Goal: Transaction & Acquisition: Purchase product/service

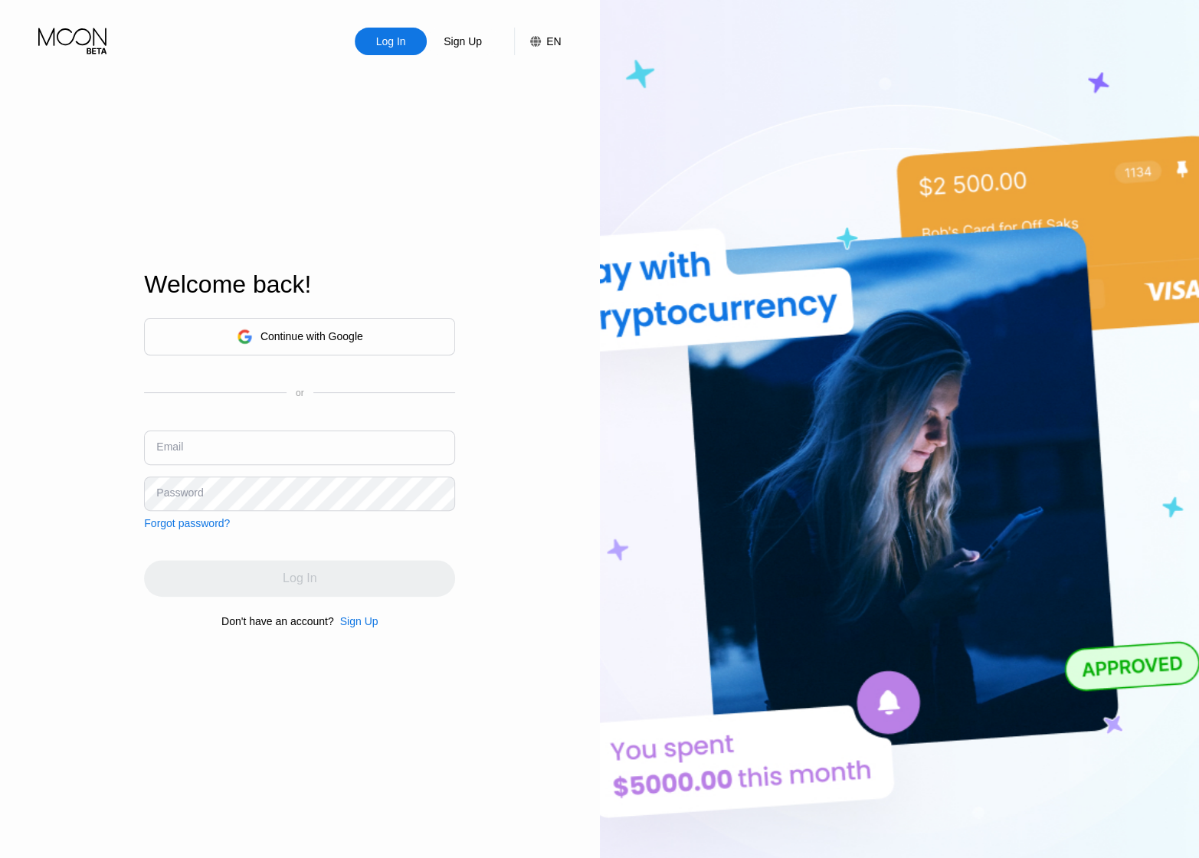
type input "[EMAIL_ADDRESS][DOMAIN_NAME]"
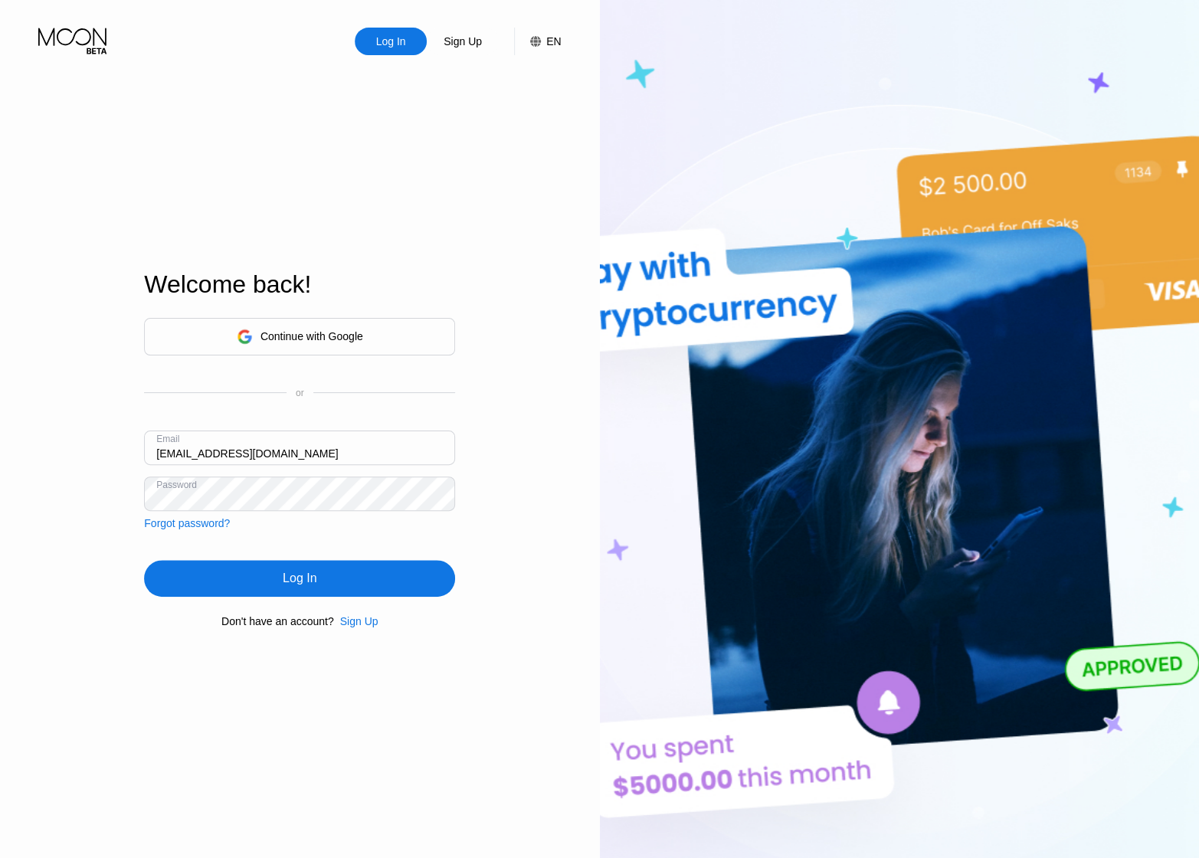
click at [300, 574] on div "Log In" at bounding box center [299, 578] width 311 height 37
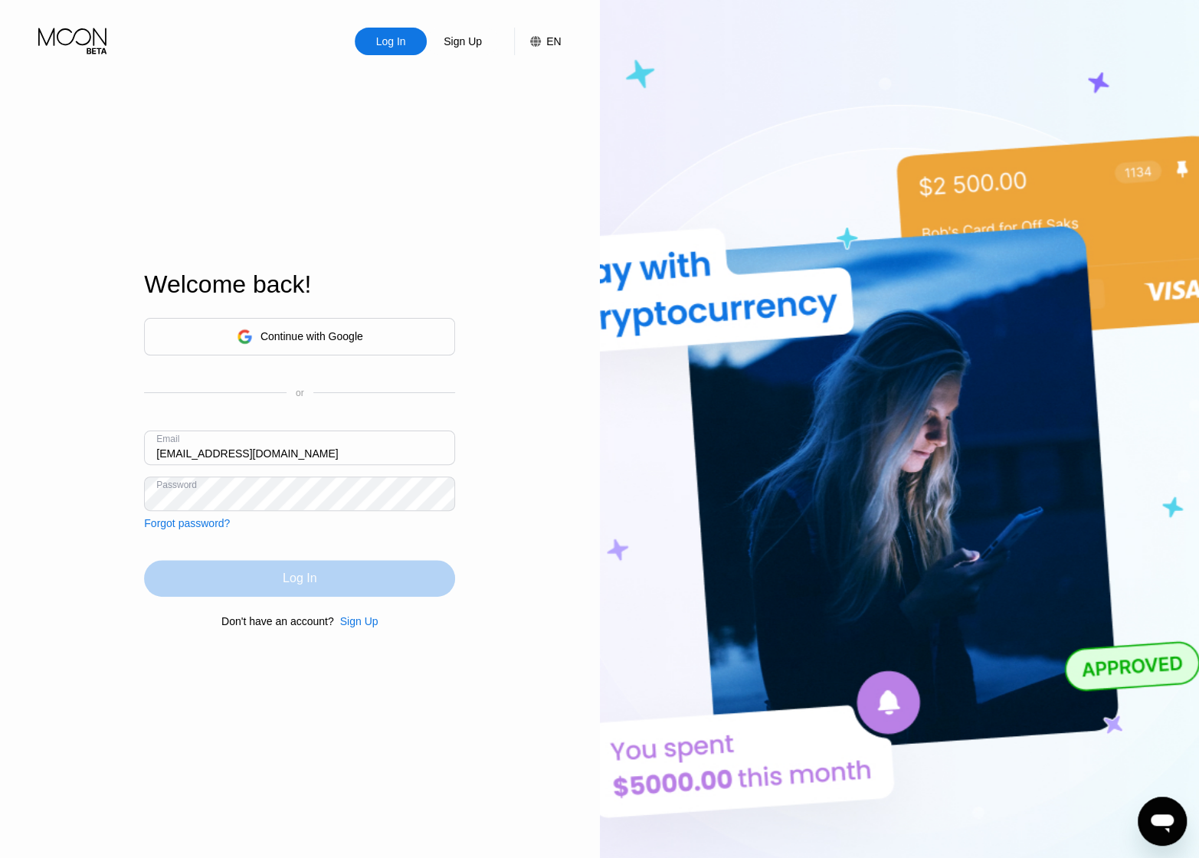
click at [300, 577] on div "Log In" at bounding box center [300, 578] width 34 height 15
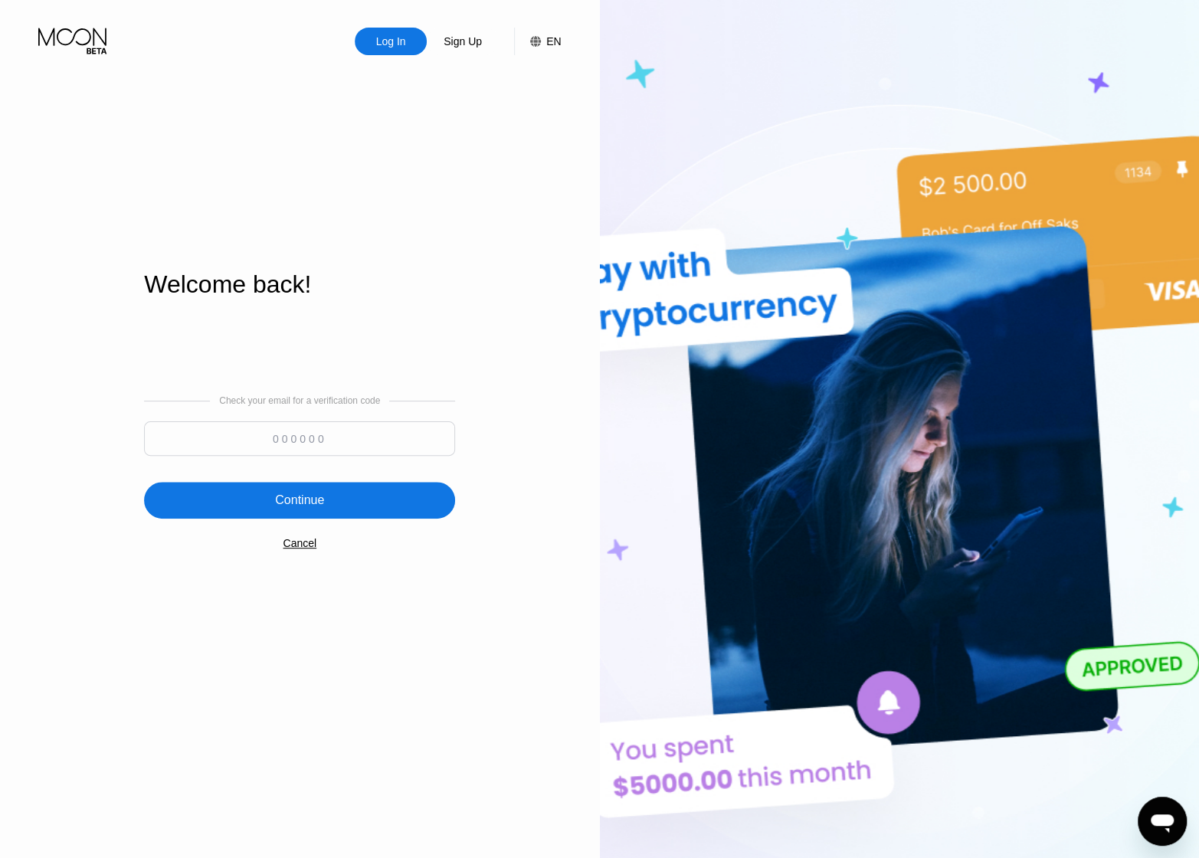
click at [218, 447] on input at bounding box center [299, 438] width 311 height 34
paste input "266630"
type input "266630"
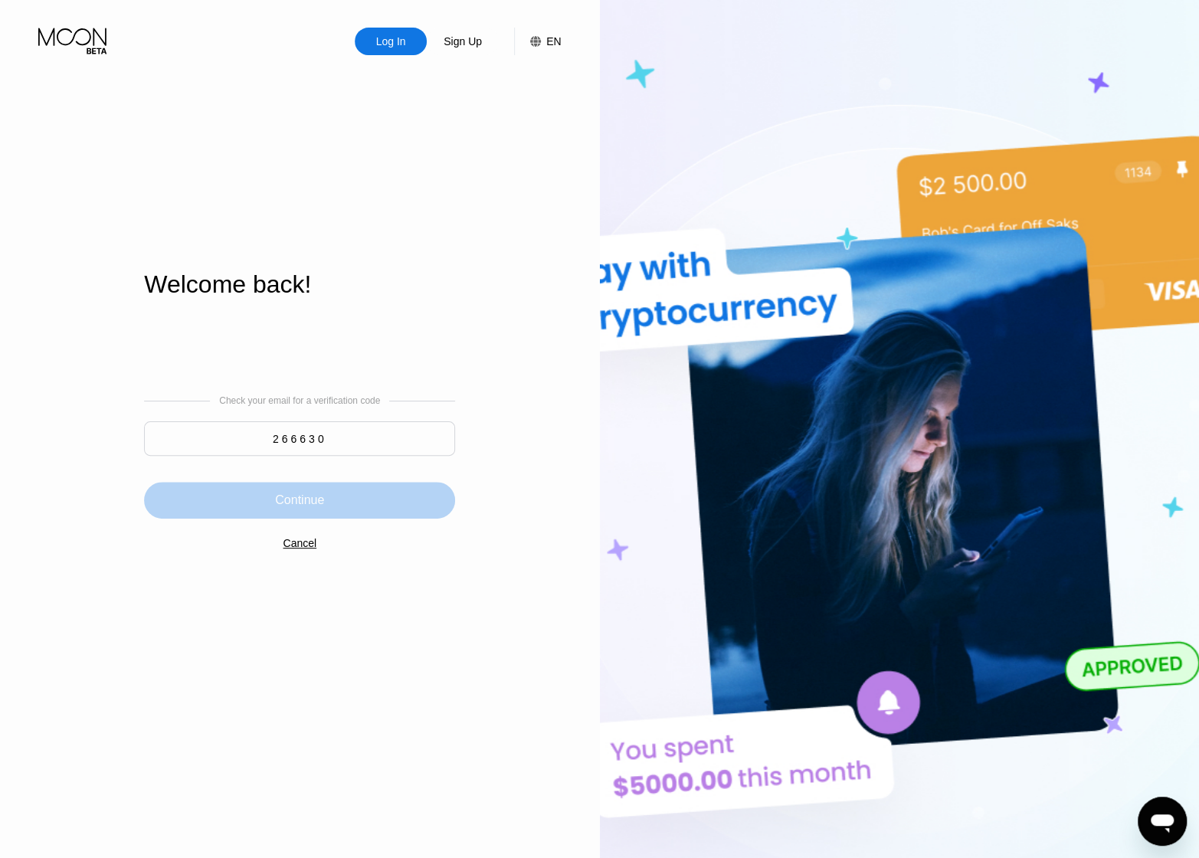
click at [402, 508] on div "Continue" at bounding box center [299, 500] width 311 height 37
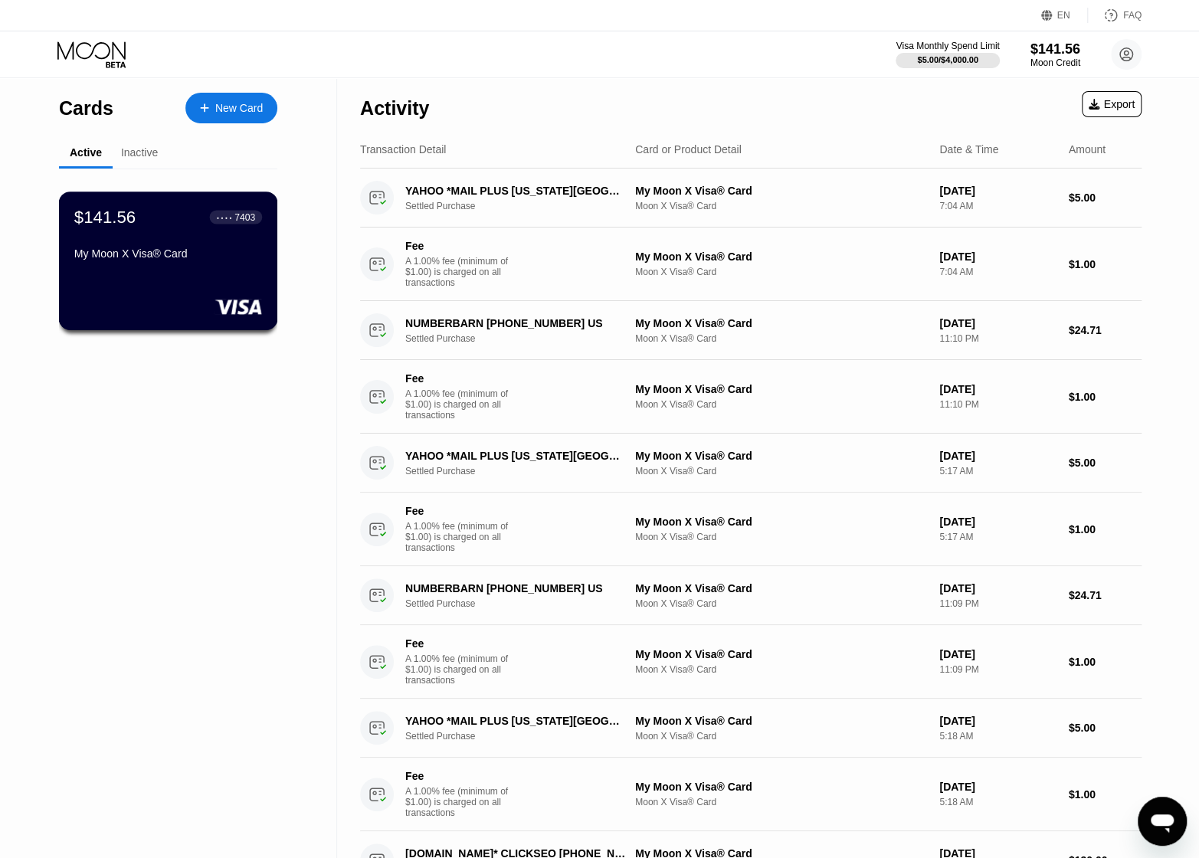
click at [228, 292] on div "$141.56 ● ● ● ● 7403 My Moon X Visa® Card" at bounding box center [168, 260] width 219 height 139
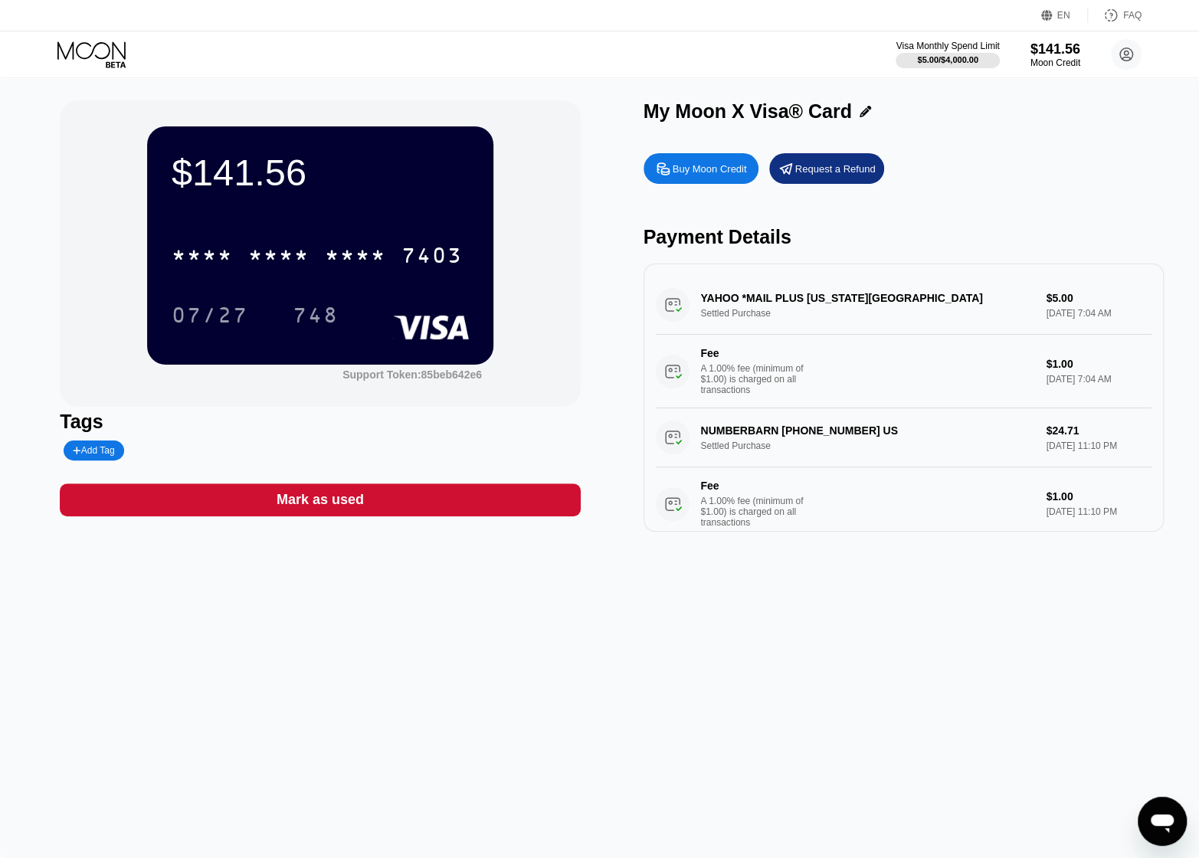
click at [228, 292] on div "* * * * * * * * * * * * 7403 07/27 748" at bounding box center [320, 269] width 297 height 90
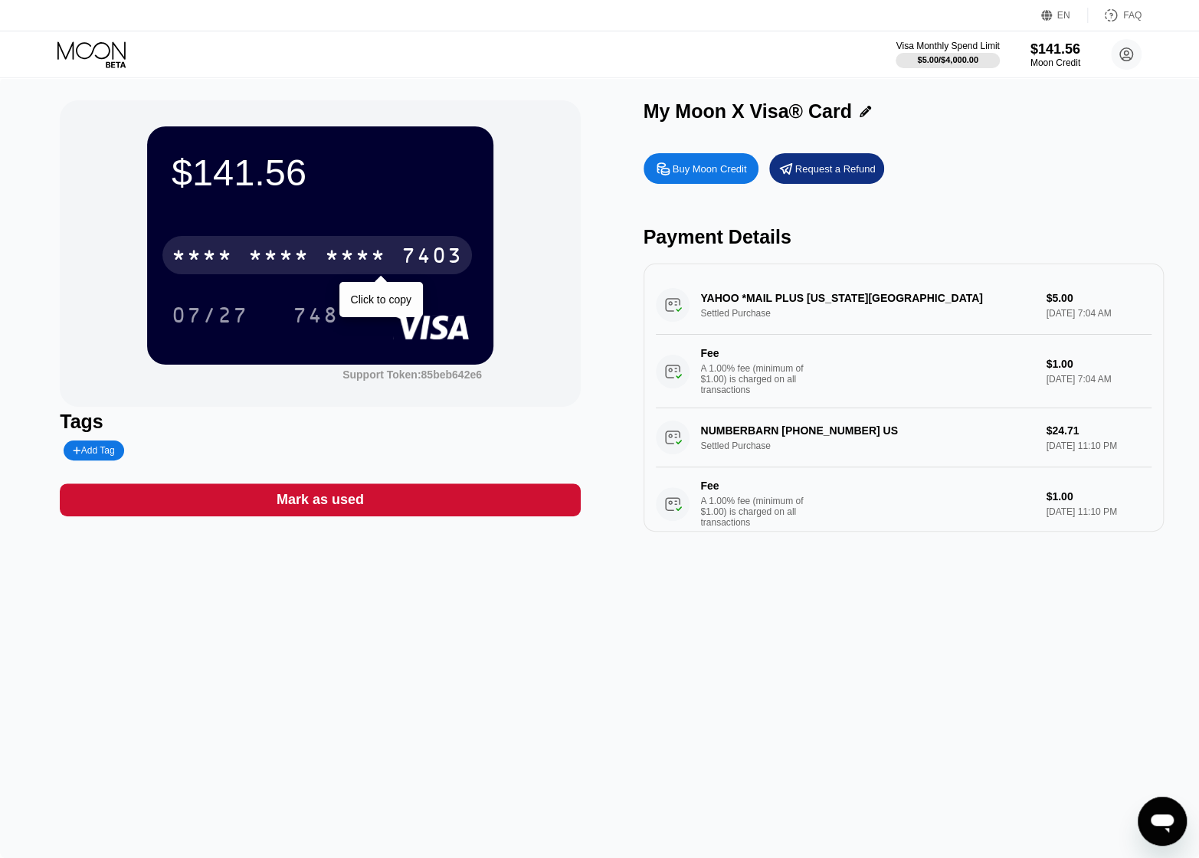
click at [314, 260] on div "* * * * * * * * * * * * 7403" at bounding box center [316, 255] width 309 height 38
click at [335, 267] on div "2602" at bounding box center [355, 257] width 61 height 25
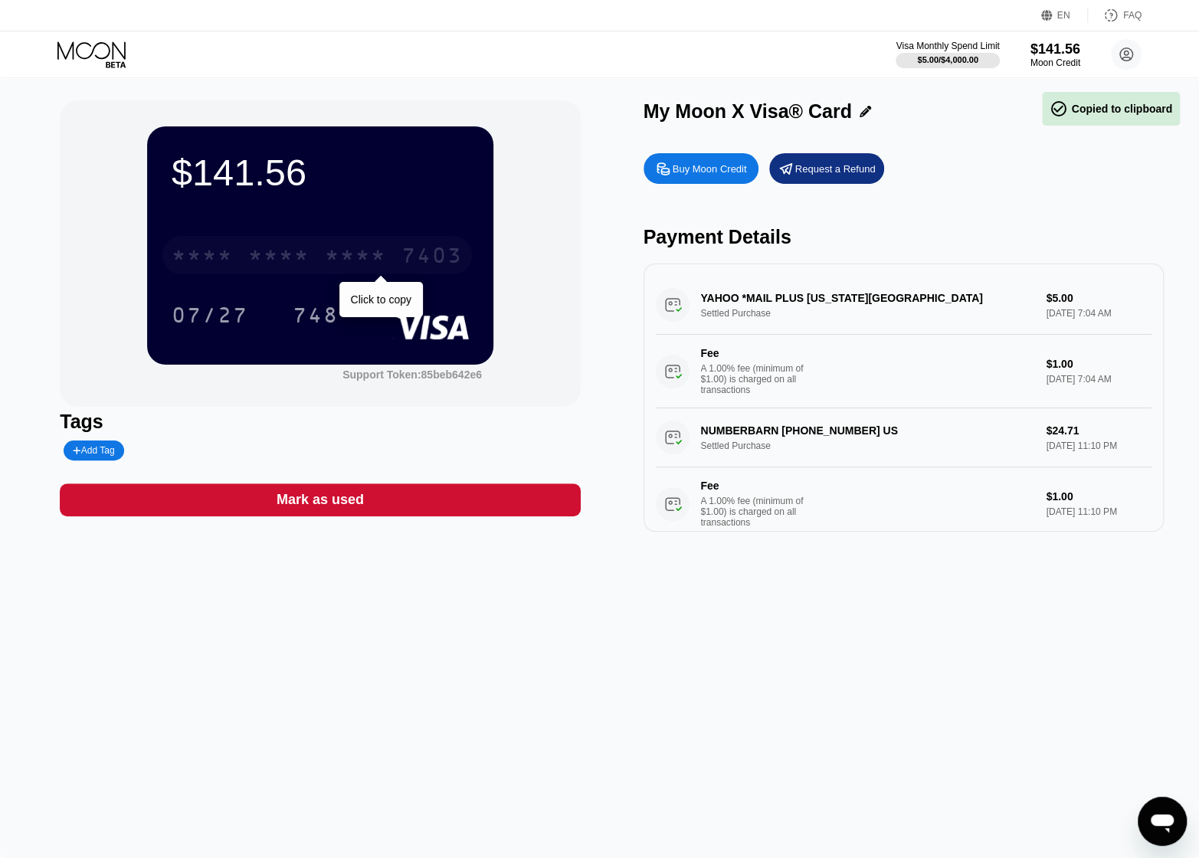
click at [335, 267] on div "* * * *" at bounding box center [355, 257] width 61 height 25
click at [359, 312] on div "748" at bounding box center [327, 315] width 69 height 38
click at [440, 653] on div "$141.56 4513 6500 2602 7403 07/27 748 Support Token: 85beb642e6 Tags Add Tag Ma…" at bounding box center [599, 467] width 1199 height 780
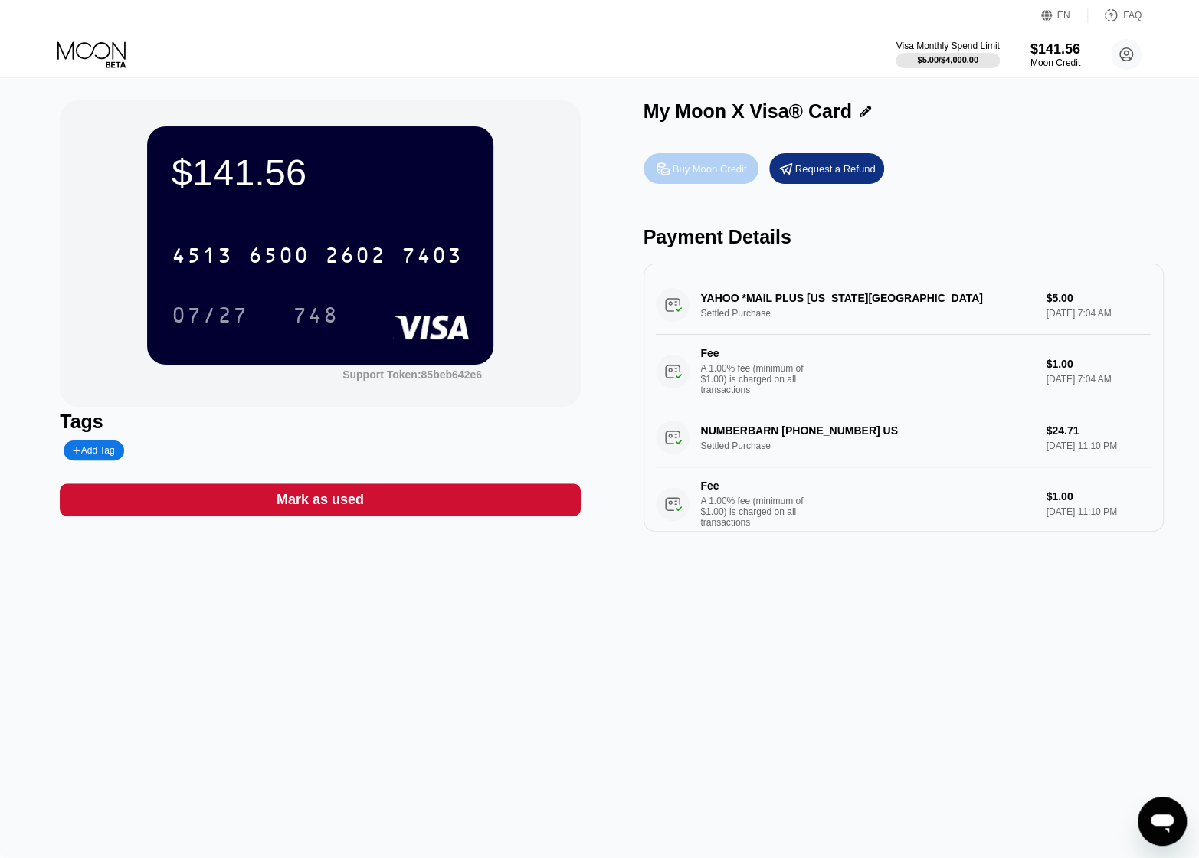
click at [690, 175] on div "Buy Moon Credit" at bounding box center [709, 168] width 74 height 13
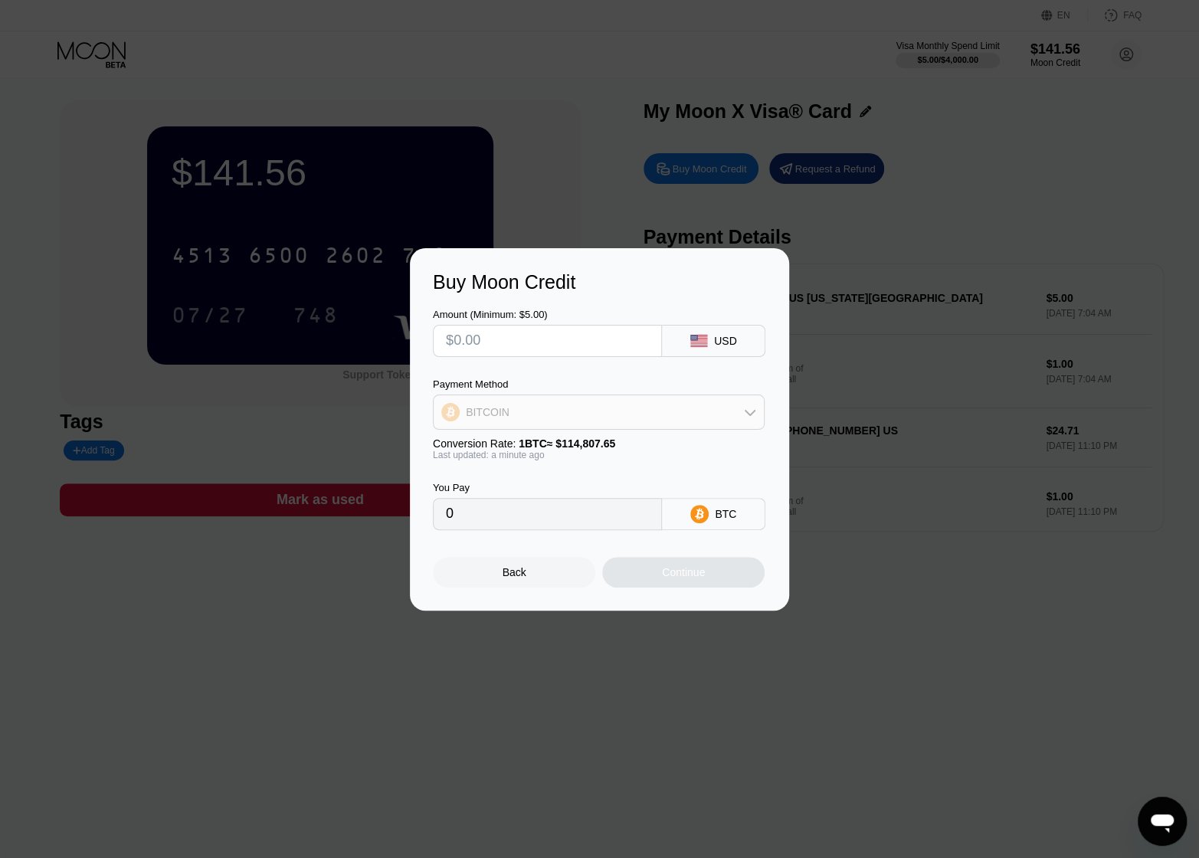
click at [646, 413] on div "BITCOIN" at bounding box center [598, 412] width 330 height 31
click at [578, 325] on div at bounding box center [547, 341] width 229 height 32
click at [574, 334] on input "text" at bounding box center [547, 340] width 203 height 31
type input "$2"
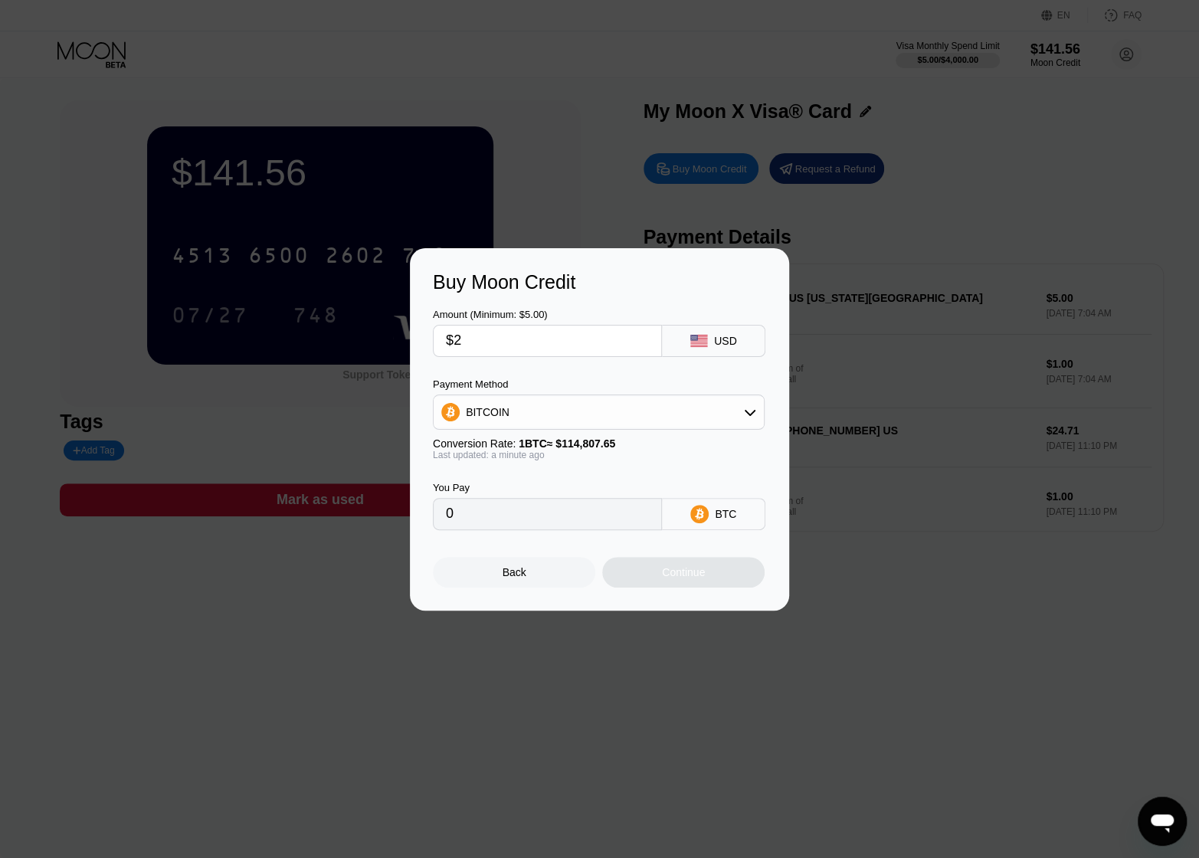
type input "0.00001743"
type input "$20"
type input "0.00017421"
type input "$200"
type input "0.00174205"
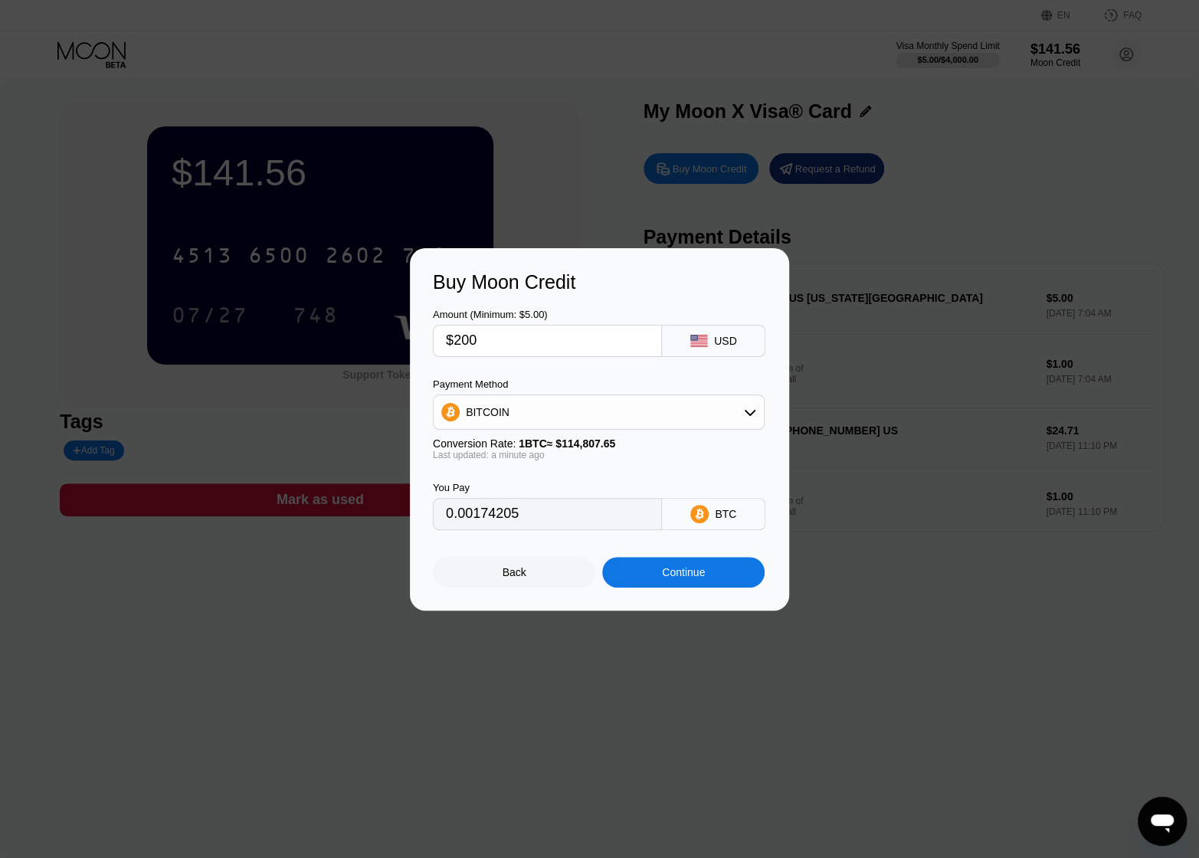
type input "$200"
click at [636, 567] on div "Continue" at bounding box center [683, 572] width 162 height 31
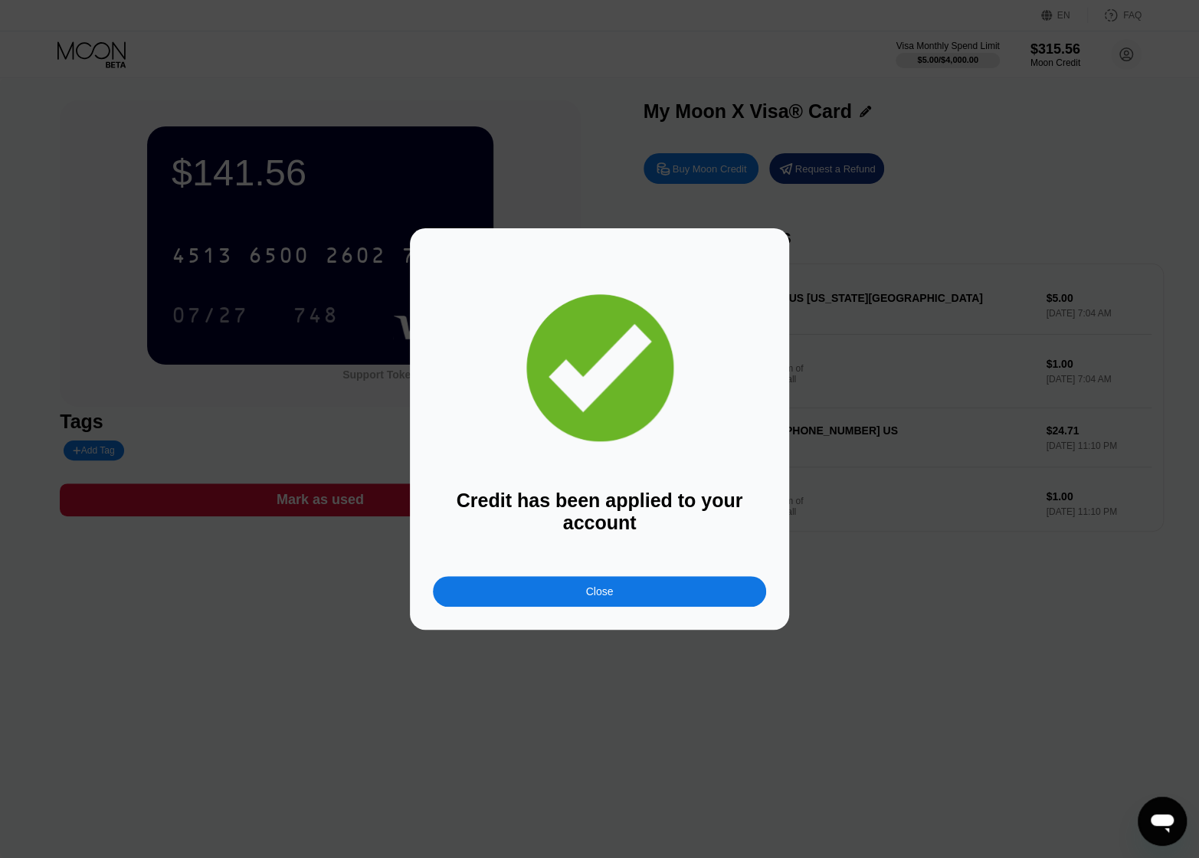
click at [622, 595] on div "Close" at bounding box center [599, 591] width 333 height 31
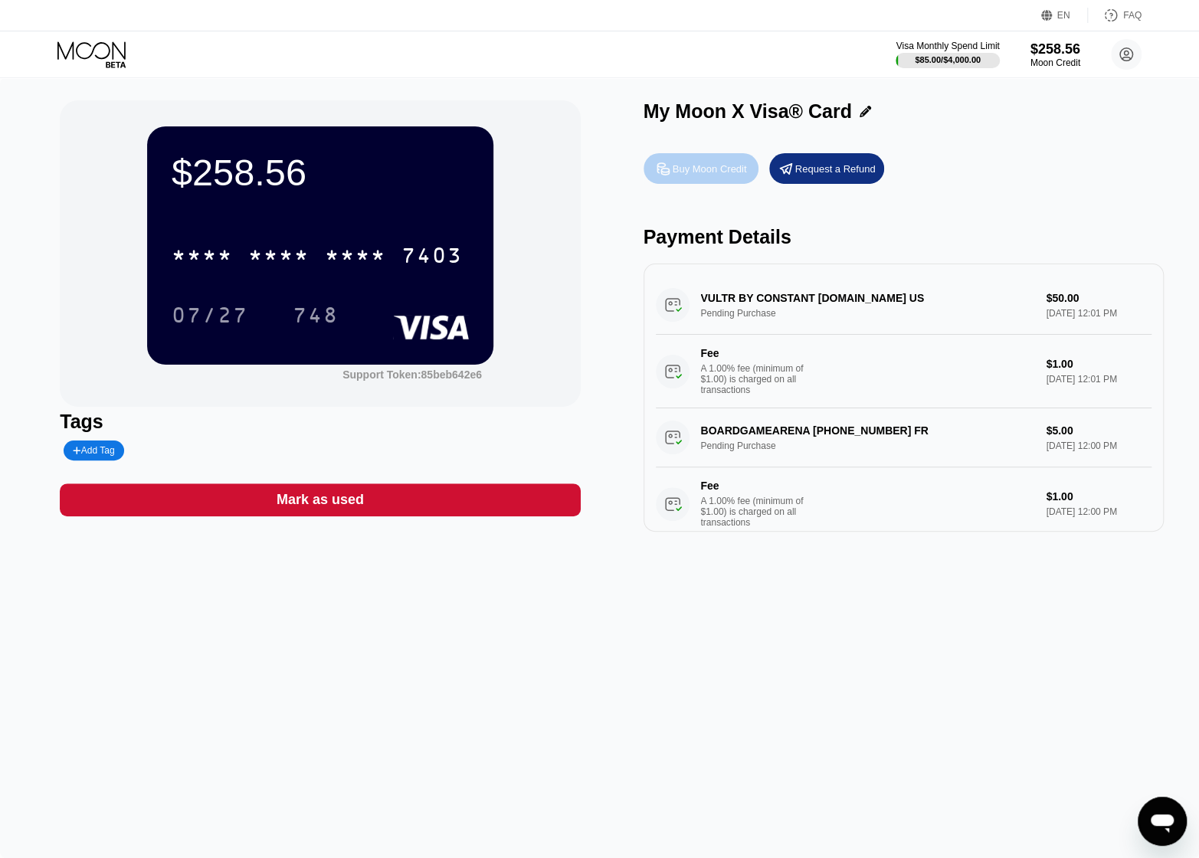
click at [705, 167] on div "Buy Moon Credit" at bounding box center [709, 168] width 74 height 13
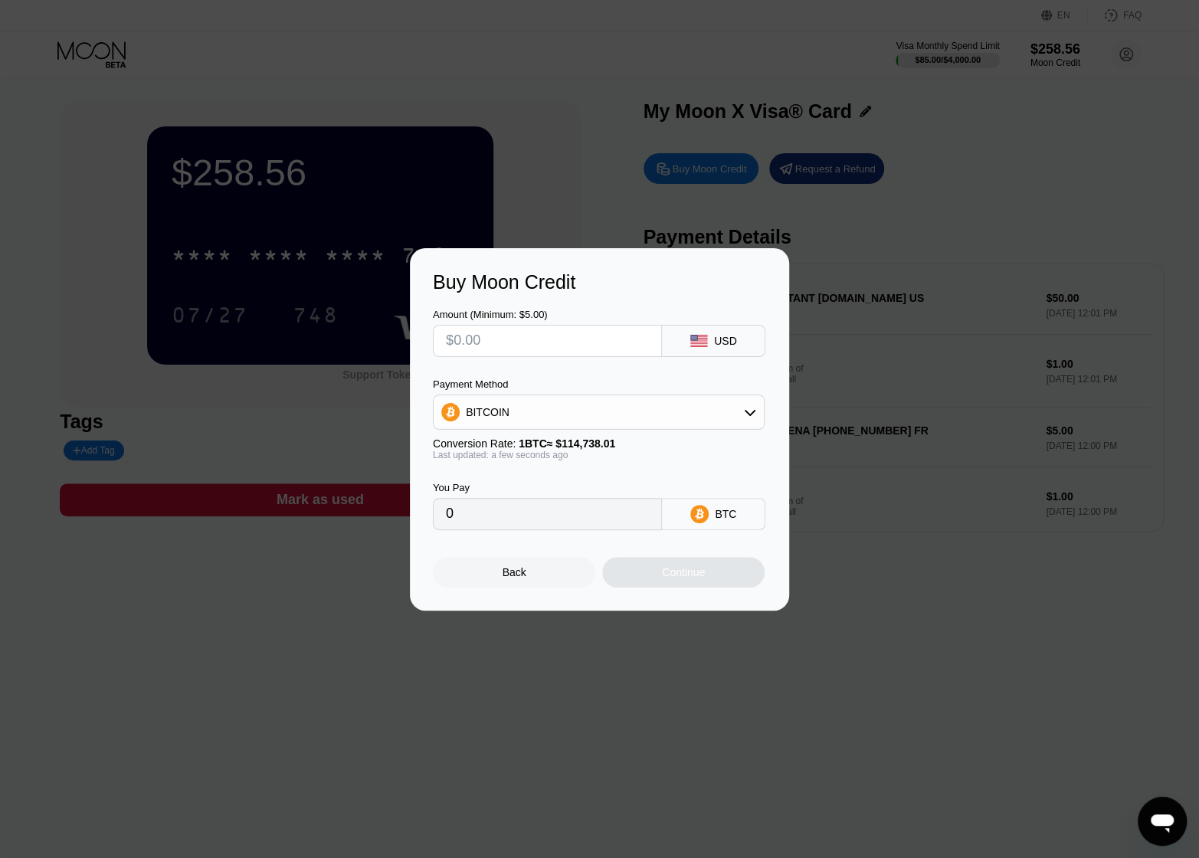
click at [535, 329] on input "text" at bounding box center [547, 340] width 203 height 31
type input "$3"
type input "0.00002615"
type input "$30"
type input "0.00026147"
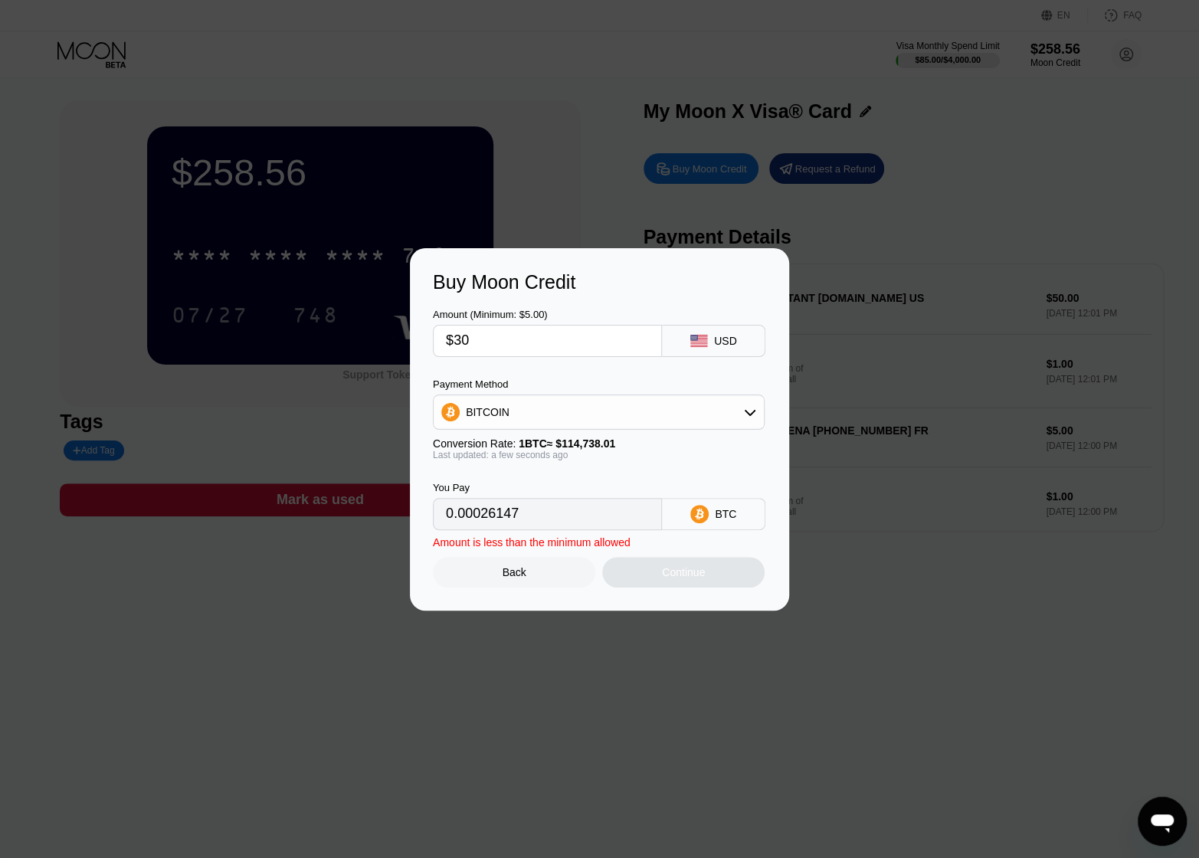
type input "$300"
type input "0.00261466"
type input "$300"
click at [629, 414] on div "BITCOIN" at bounding box center [598, 412] width 330 height 31
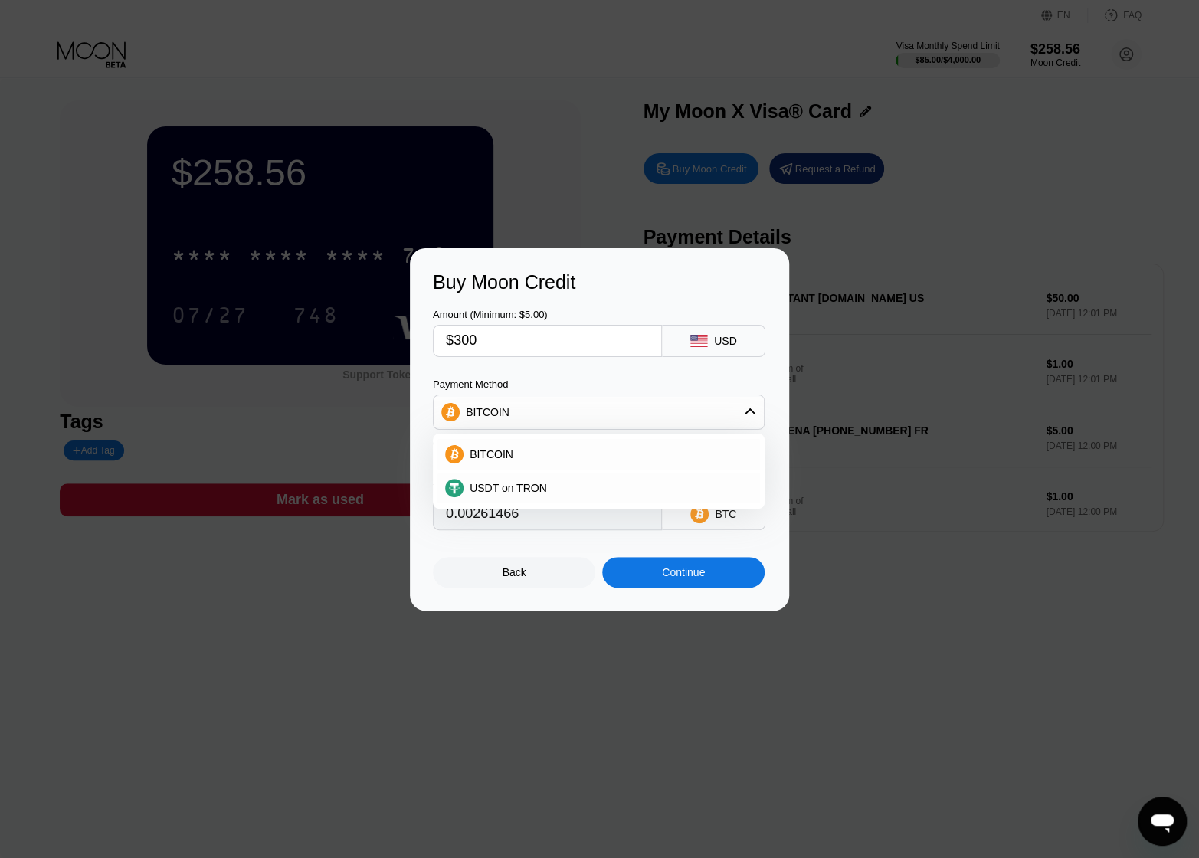
click at [629, 414] on div "BITCOIN" at bounding box center [598, 412] width 330 height 31
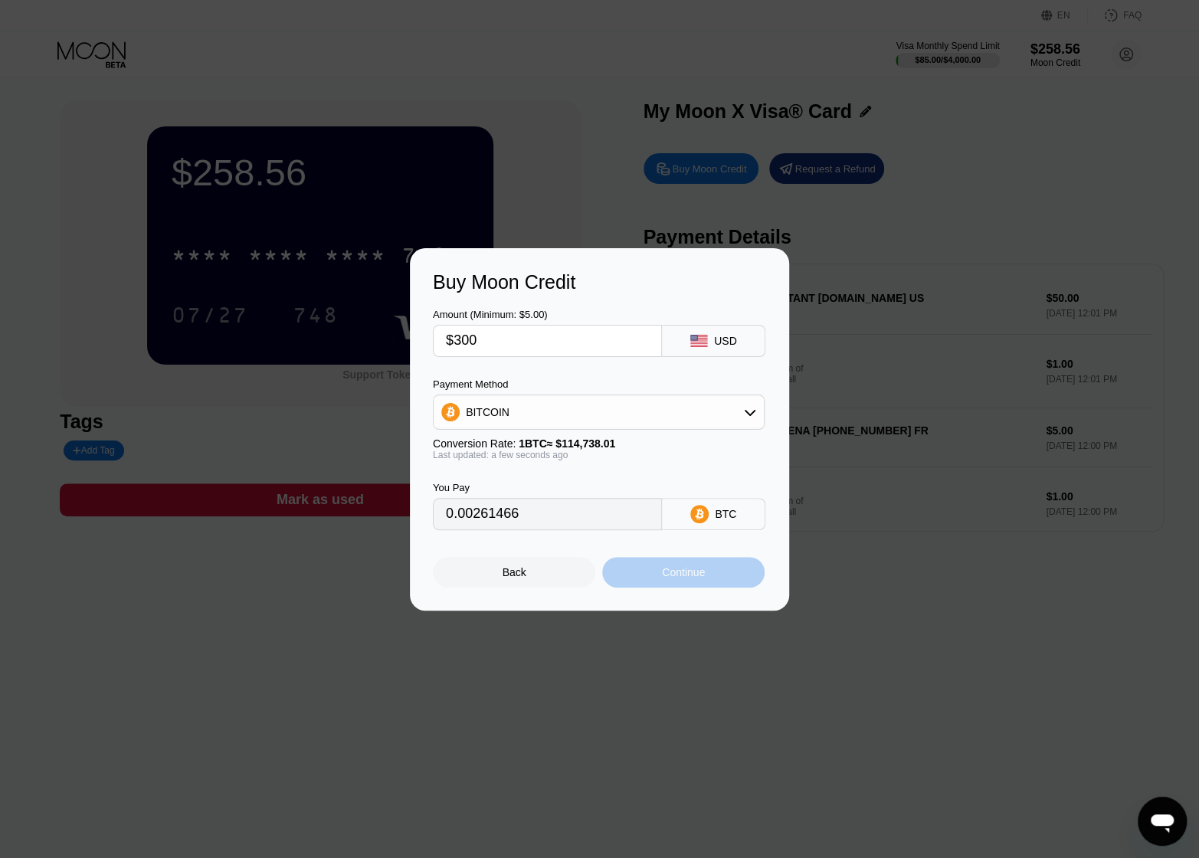
click at [698, 577] on div "Continue" at bounding box center [683, 572] width 43 height 12
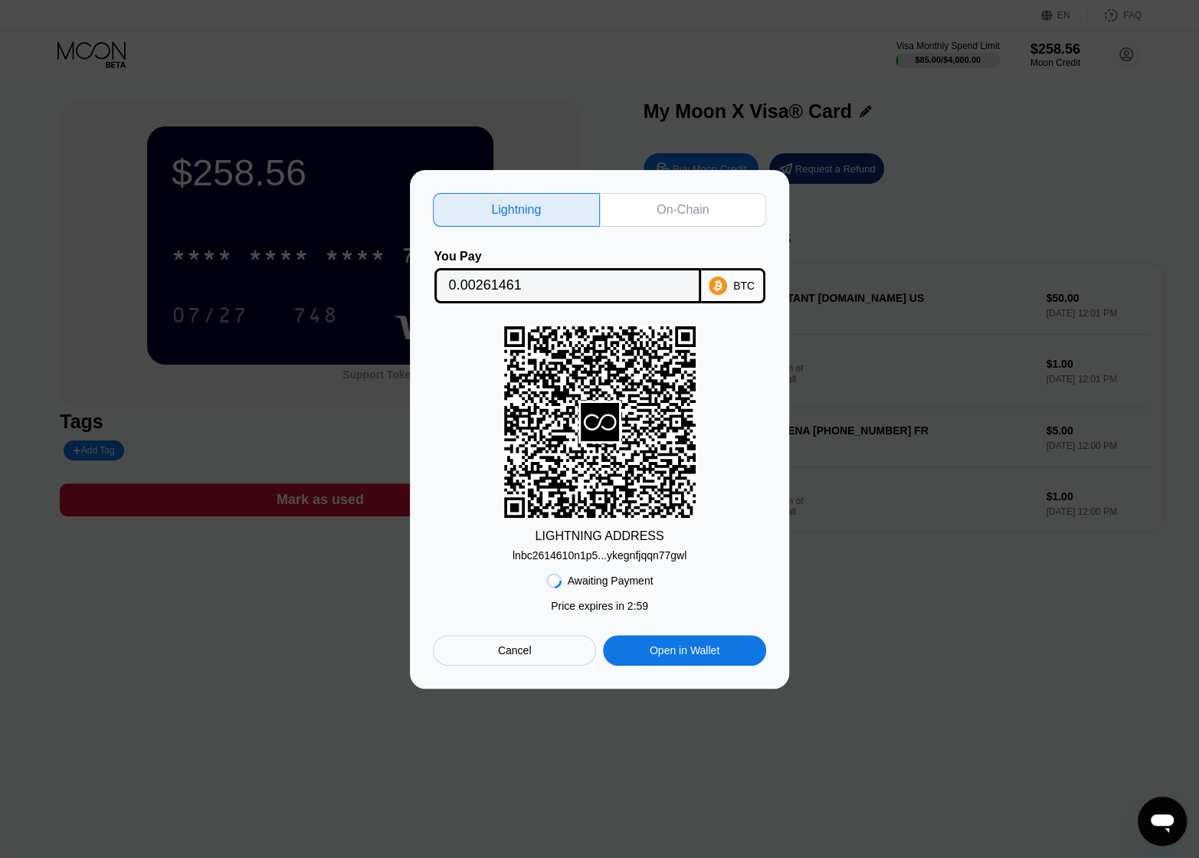
click at [685, 203] on div "On-Chain" at bounding box center [682, 209] width 52 height 15
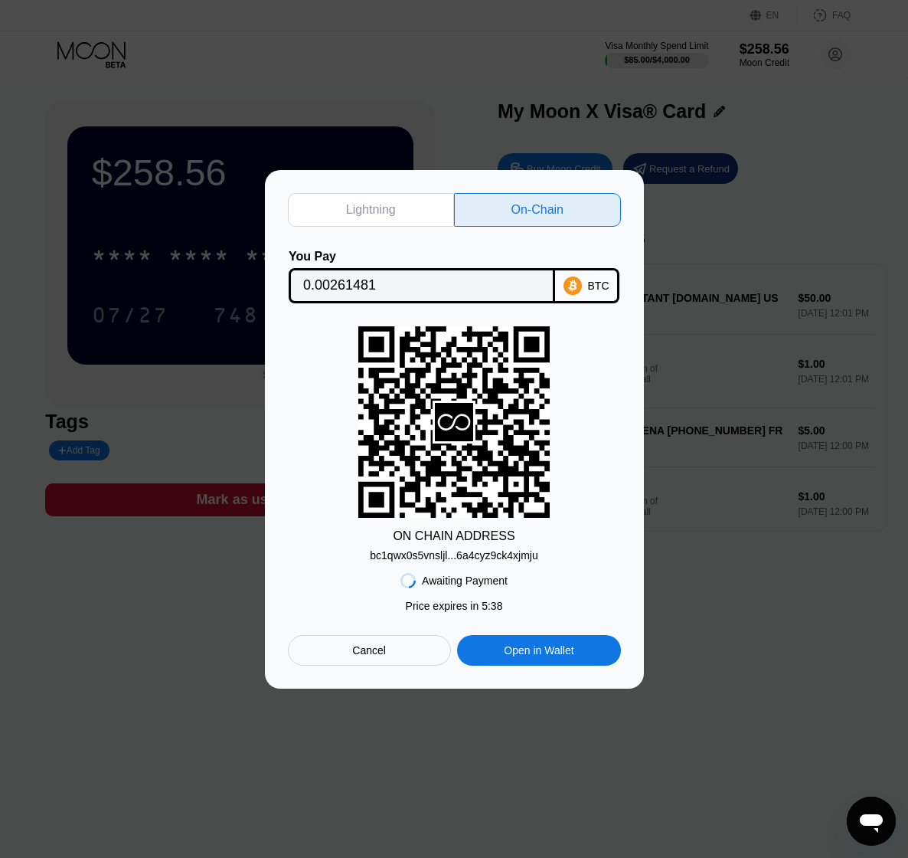
click at [452, 557] on div "bc1qwx0s5vnsljl...6a4cyz9ck4xjmju" at bounding box center [454, 555] width 168 height 12
click at [359, 283] on input "0.00261481" at bounding box center [421, 285] width 237 height 31
